Goal: Ask a question: Seek information or help from site administrators or community

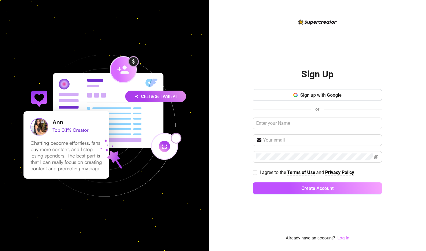
click at [341, 238] on link "Log In" at bounding box center [343, 238] width 12 height 5
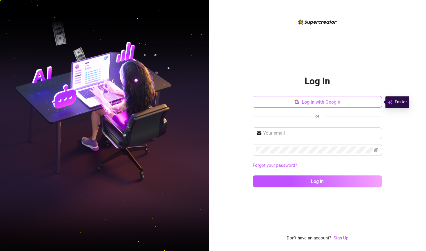
click at [318, 104] on span "Log in with Google" at bounding box center [321, 102] width 39 height 6
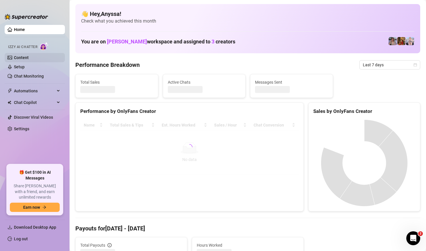
click at [27, 59] on link "Content" at bounding box center [21, 57] width 15 height 5
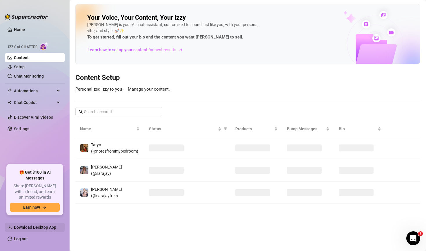
click at [30, 229] on span "Download Desktop App" at bounding box center [35, 227] width 42 height 5
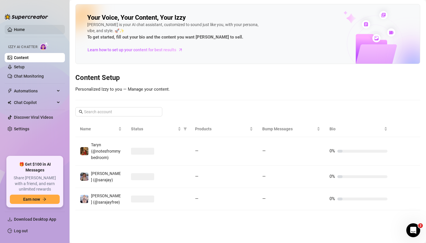
click at [25, 32] on link "Home" at bounding box center [19, 29] width 11 height 5
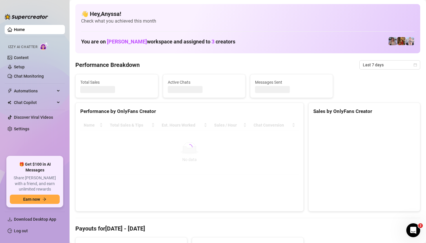
click at [25, 32] on link "Home" at bounding box center [19, 29] width 11 height 5
click at [27, 232] on link "Log out" at bounding box center [21, 231] width 14 height 5
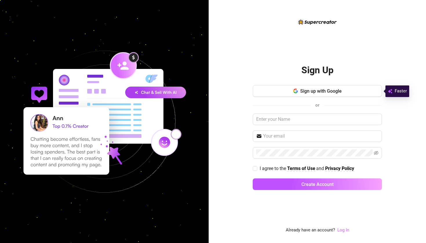
click at [346, 231] on link "Log In" at bounding box center [343, 230] width 12 height 5
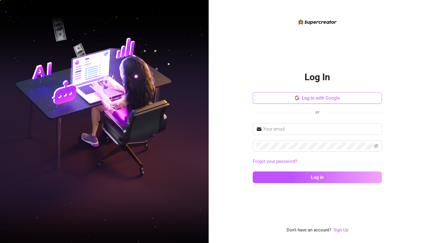
click at [322, 98] on span "Log in with Google" at bounding box center [321, 98] width 39 height 6
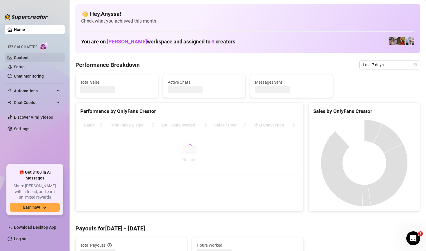
click at [24, 55] on link "Content" at bounding box center [21, 57] width 15 height 5
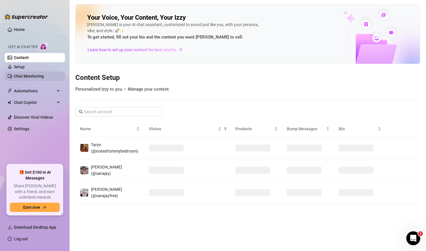
click at [27, 74] on link "Chat Monitoring" at bounding box center [29, 76] width 30 height 5
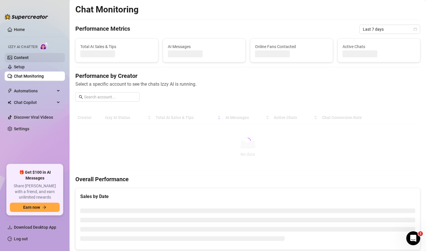
click at [29, 60] on link "Content" at bounding box center [21, 57] width 15 height 5
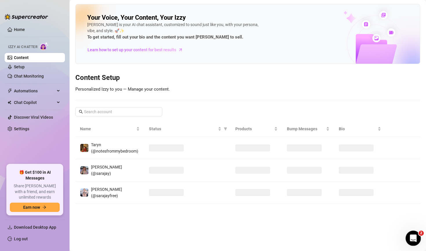
click at [416, 240] on div "Open Intercom Messenger" at bounding box center [412, 237] width 19 height 19
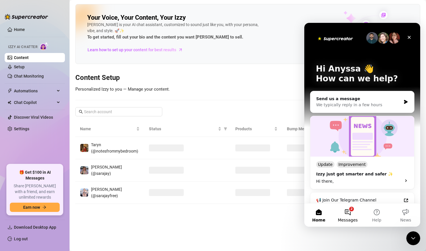
click at [353, 206] on button "2 Messages" at bounding box center [347, 215] width 29 height 23
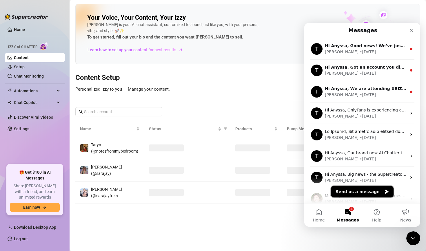
click at [355, 191] on button "Send us a message" at bounding box center [362, 192] width 63 height 12
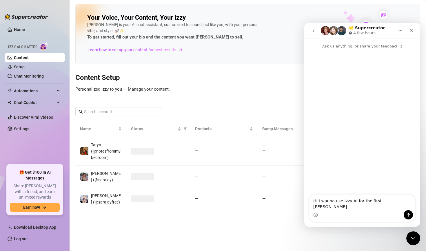
type textarea "Hi I wanna use Izzy AI for the first time"
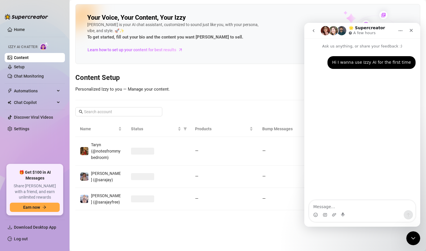
click at [208, 224] on main "Your Voice, Your Content, Your Izzy Izzy is your AI chat assistant, customized …" at bounding box center [248, 125] width 357 height 251
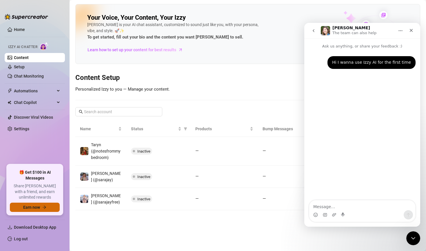
click at [46, 208] on button "Earn now" at bounding box center [35, 207] width 50 height 9
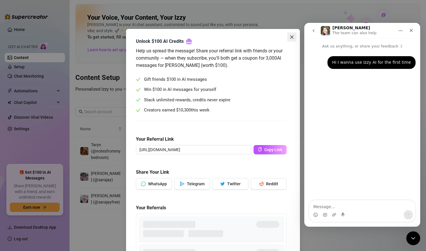
click at [292, 36] on icon "close" at bounding box center [292, 37] width 5 height 5
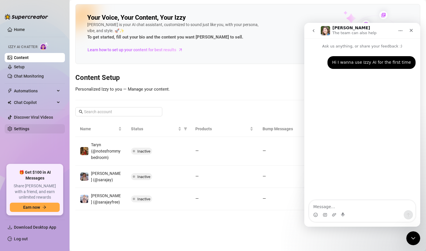
click at [29, 128] on link "Settings" at bounding box center [21, 129] width 15 height 5
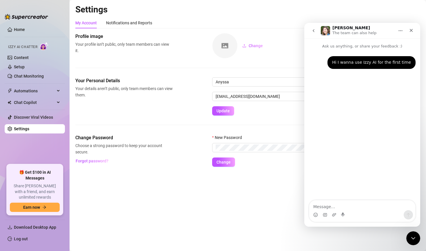
click at [169, 170] on div "Settings My Account Notifications and Reports Profile image Your profile isn’t …" at bounding box center [247, 89] width 345 height 170
